Goal: Task Accomplishment & Management: Manage account settings

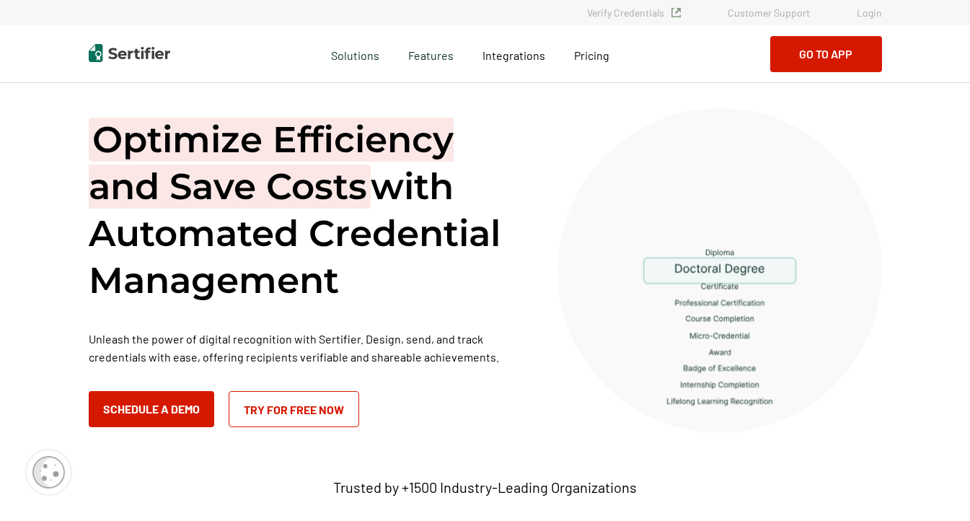
click at [870, 12] on link "Login" at bounding box center [869, 12] width 25 height 12
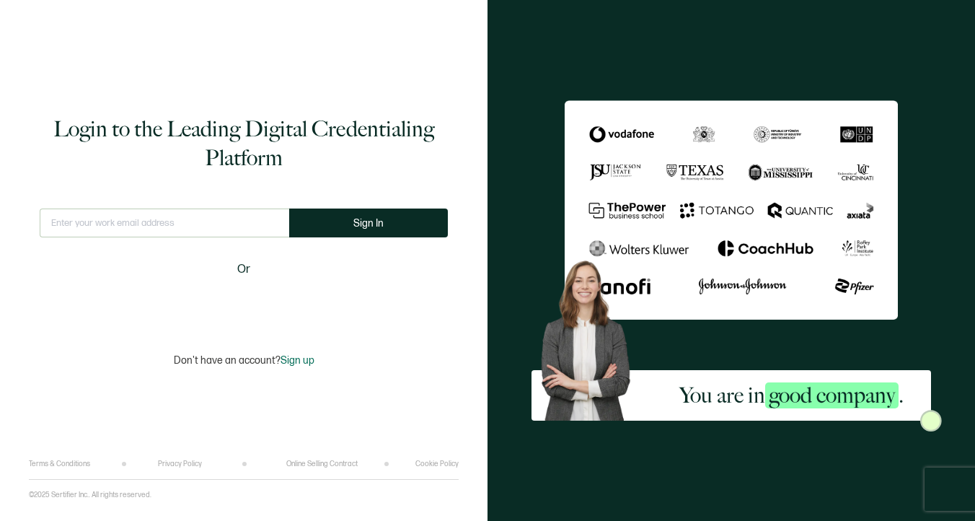
click at [129, 219] on input "text" at bounding box center [165, 222] width 250 height 29
type input "[EMAIL_ADDRESS][DOMAIN_NAME]"
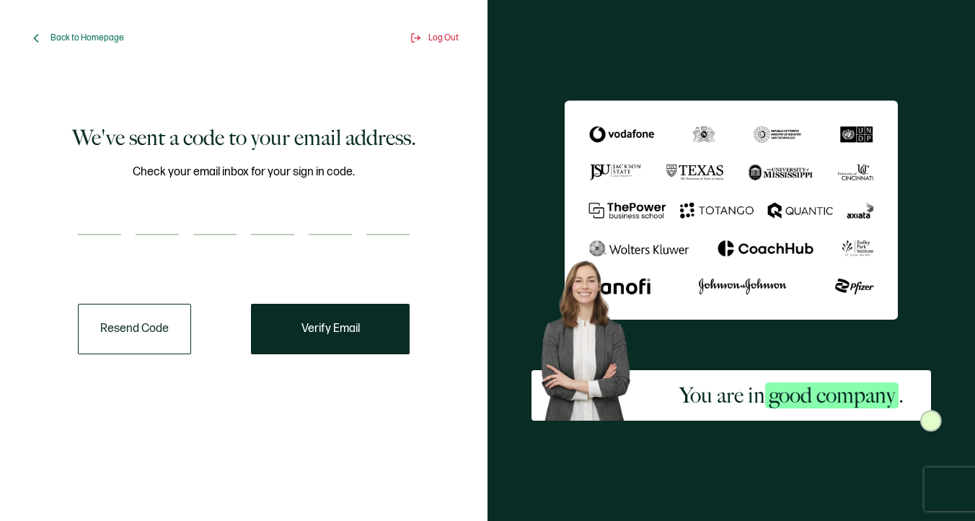
click at [115, 206] on input "number" at bounding box center [99, 220] width 43 height 29
type input "9"
type input "4"
type input "6"
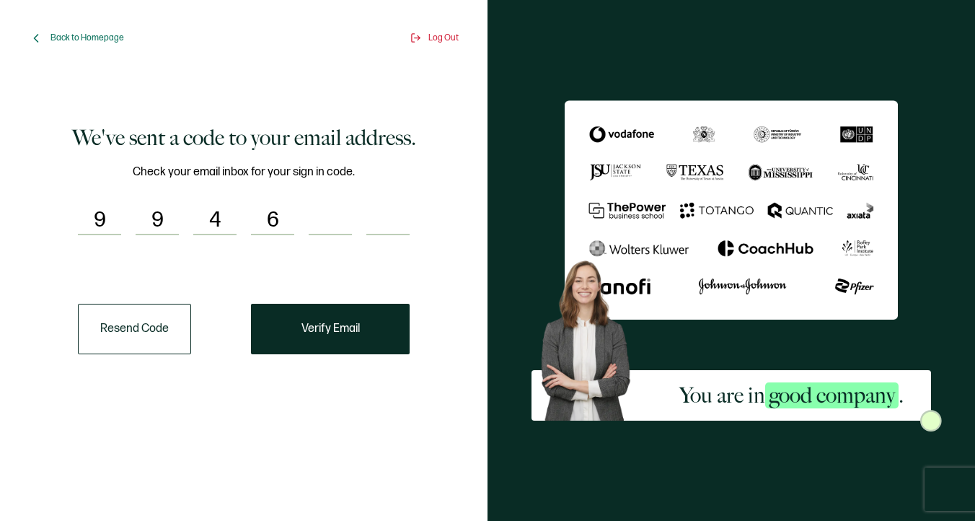
type input "6"
